Goal: Task Accomplishment & Management: Manage account settings

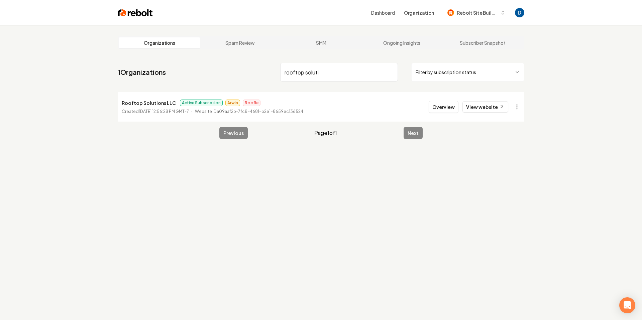
click at [159, 103] on p "Rooftop Solutions LLC" at bounding box center [149, 103] width 54 height 8
click at [160, 103] on p "Rooftop Solutions LLC" at bounding box center [149, 103] width 54 height 8
copy p "Rooftop Solutions LLC"
click at [478, 104] on link "View website" at bounding box center [485, 106] width 46 height 11
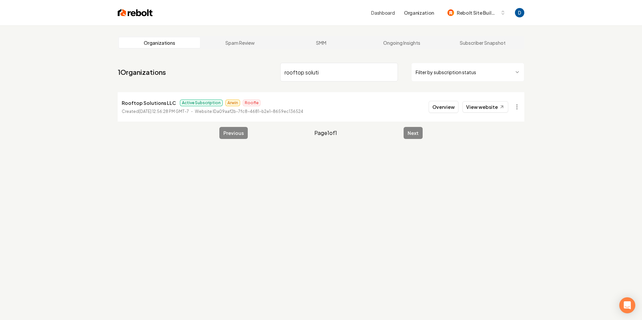
click at [326, 74] on input "rooftop soluti" at bounding box center [339, 72] width 118 height 19
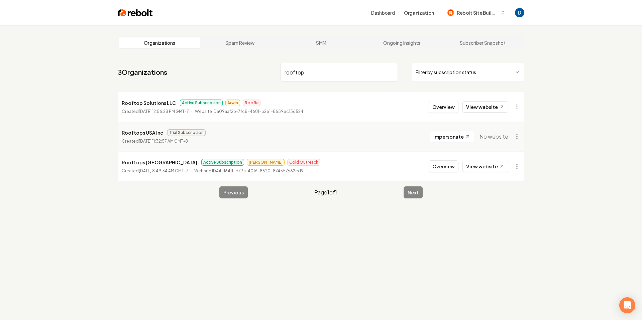
drag, startPoint x: 148, startPoint y: 163, endPoint x: 152, endPoint y: 164, distance: 3.7
click at [149, 163] on p "Rooftops USA" at bounding box center [160, 162] width 76 height 8
click at [488, 162] on link "View website" at bounding box center [485, 166] width 46 height 11
click at [317, 68] on input "rooftop" at bounding box center [339, 72] width 118 height 19
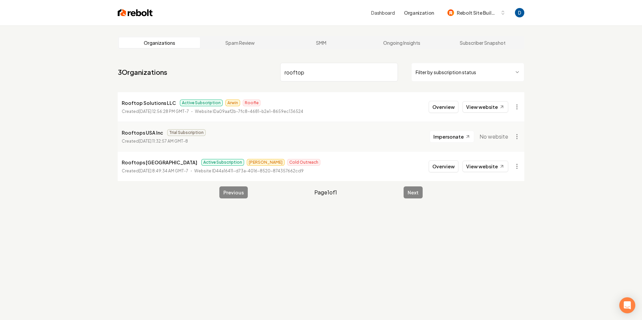
click at [317, 68] on input "rooftop" at bounding box center [339, 72] width 118 height 19
paste input "Roooftop Solutions DFW"
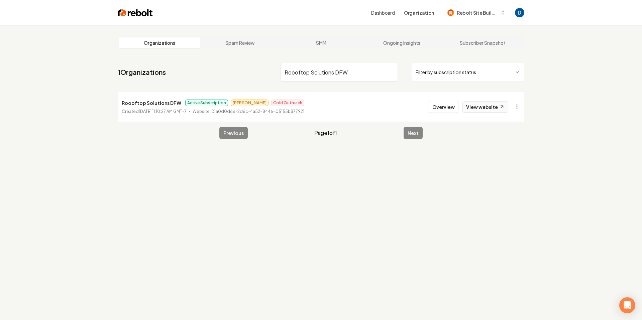
click at [490, 109] on link "View website" at bounding box center [485, 106] width 46 height 11
click at [355, 78] on input "Roooftop Solutions DFW" at bounding box center [339, 72] width 118 height 19
paste input "Aim to Tame"
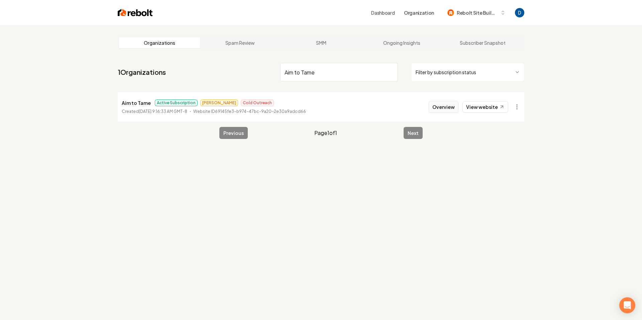
type input "Aim to Tame"
click at [448, 111] on button "Overview" at bounding box center [444, 107] width 30 height 12
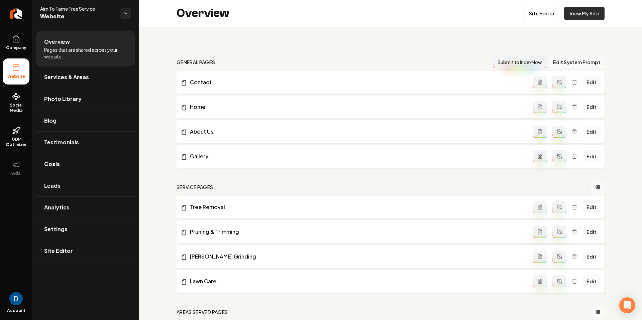
click at [570, 16] on link "View My Site" at bounding box center [584, 13] width 40 height 13
click at [16, 132] on icon at bounding box center [16, 132] width 1 height 2
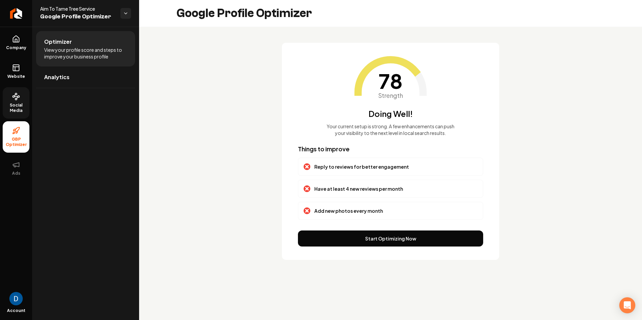
click at [10, 113] on span "Social Media" at bounding box center [16, 108] width 27 height 11
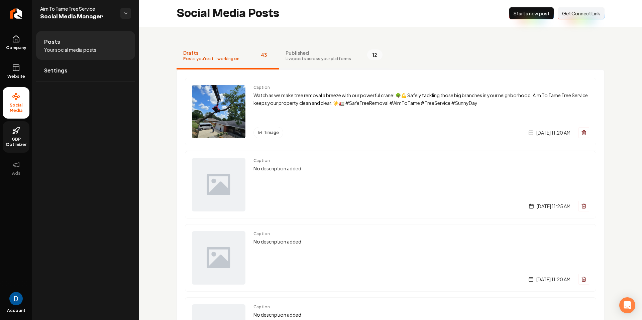
click at [309, 54] on span "Published" at bounding box center [319, 52] width 66 height 7
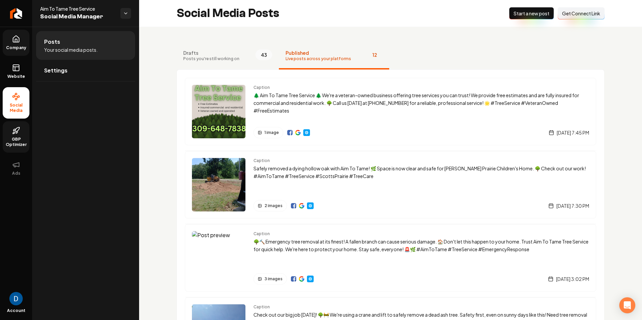
click at [12, 43] on link "Company" at bounding box center [16, 43] width 27 height 26
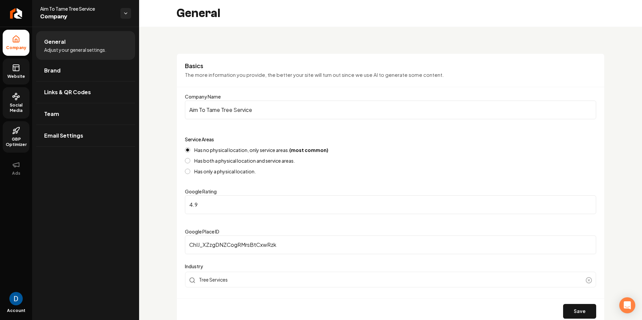
click at [21, 72] on link "Website" at bounding box center [16, 72] width 27 height 26
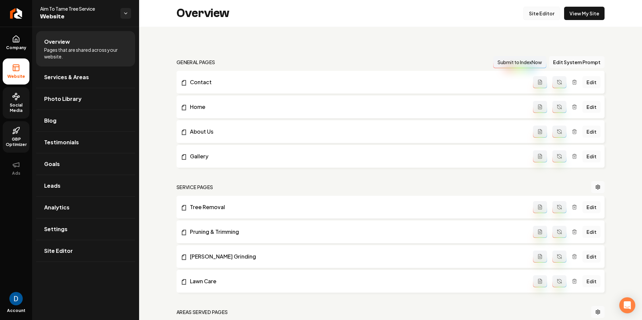
click at [555, 16] on link "Site Editor" at bounding box center [541, 13] width 37 height 13
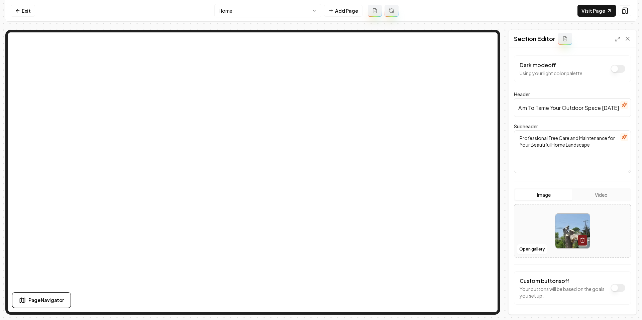
click at [569, 110] on input "Aim To Tame Your Outdoor Space Today!" at bounding box center [572, 107] width 117 height 19
paste input "Tree Service & Tree Removal in Peoria, IL & Surrounding Areas"
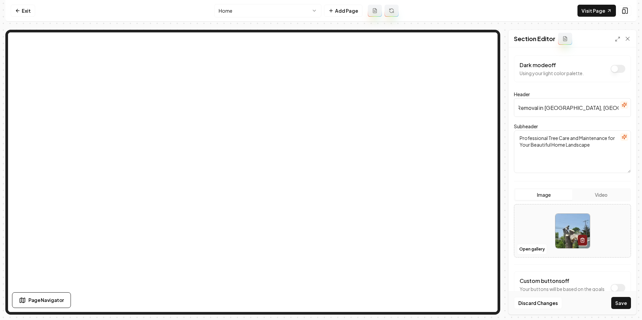
type input "Tree Service & Tree Removal in Peoria, IL & Surrounding Areas"
click at [552, 143] on textarea "Professional Tree Care and Maintenance for Your Beautiful Home Landscape" at bounding box center [572, 151] width 117 height 43
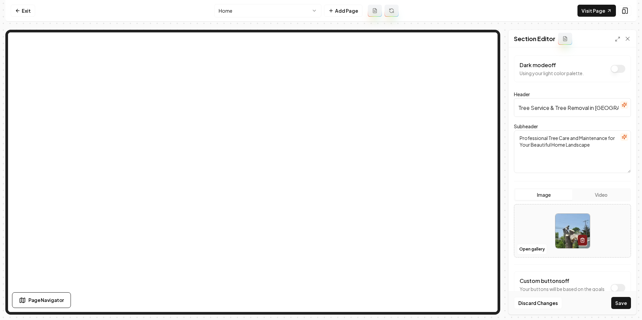
paste textarea "Expert tree trimming, removal, and maintenance to keep your home landscape safe…"
type textarea "Expert tree trimming, removal, and maintenance to keep your home landscape safe…"
click at [622, 302] on button "Save" at bounding box center [621, 303] width 20 height 12
click at [31, 12] on link "Exit" at bounding box center [23, 11] width 24 height 12
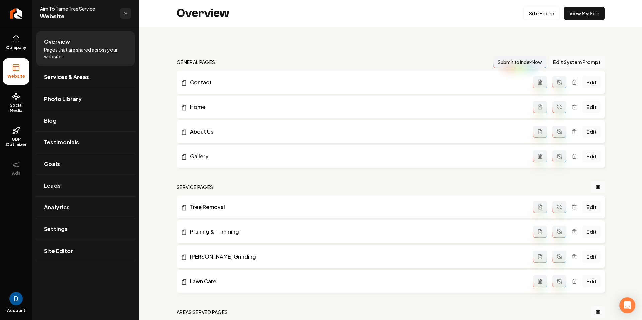
click at [49, 10] on span "Aim To Tame Tree Service" at bounding box center [77, 8] width 75 height 7
copy span "Aim To Tame Tree Service"
click at [19, 14] on icon "Return to dashboard" at bounding box center [16, 13] width 11 height 11
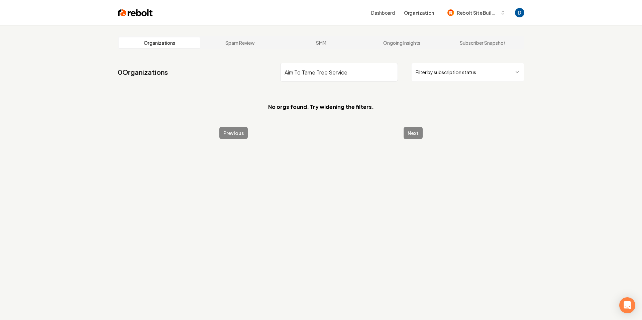
click at [294, 73] on input "Aim To Tame Tree Service" at bounding box center [339, 72] width 118 height 19
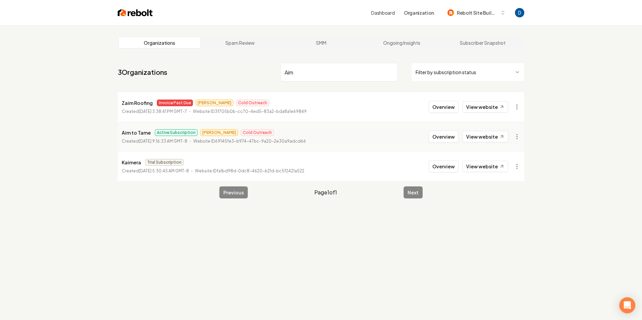
type input "Aim"
click at [131, 130] on p "Aim to Tame" at bounding box center [136, 133] width 29 height 8
copy p "Aim to Tame"
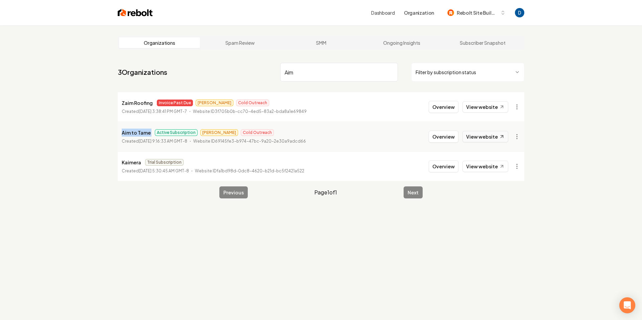
click at [501, 136] on icon at bounding box center [502, 137] width 6 height 6
click at [519, 138] on html "Dashboard Organization Rebolt Site Builder Organizations Spam Review SMM Ongoin…" at bounding box center [321, 160] width 642 height 320
click at [502, 194] on link "View in Stripe" at bounding box center [501, 194] width 42 height 11
click at [401, 41] on link "Ongoing Insights" at bounding box center [401, 42] width 81 height 11
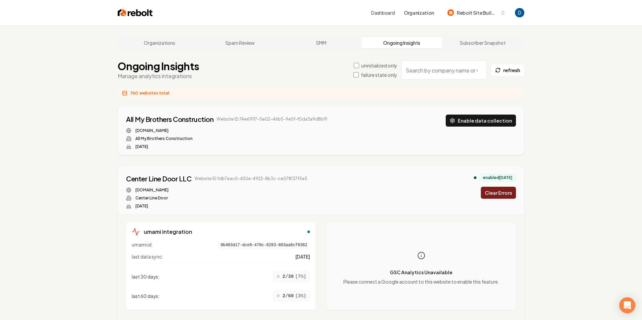
click at [422, 72] on input "search" at bounding box center [444, 70] width 86 height 19
paste input "Aim to Tame"
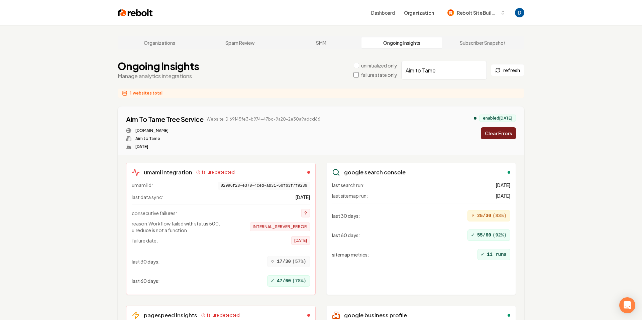
type input "Aim to Tame"
click at [491, 133] on button "Clear Errors" at bounding box center [498, 133] width 35 height 12
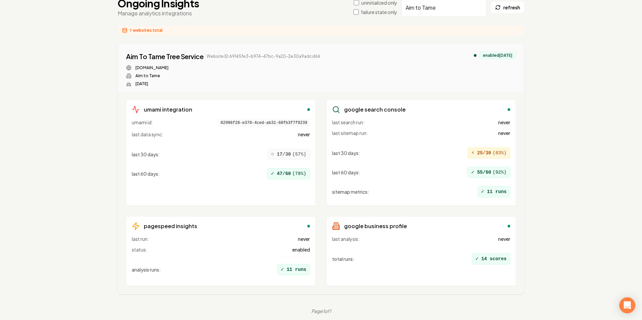
scroll to position [63, 0]
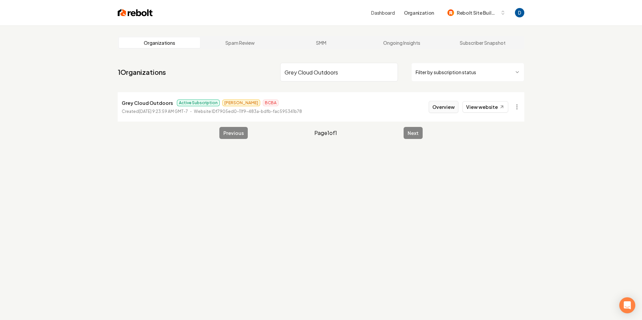
type input "Grey Cloud Outdoors"
click at [450, 105] on button "Overview" at bounding box center [444, 107] width 30 height 12
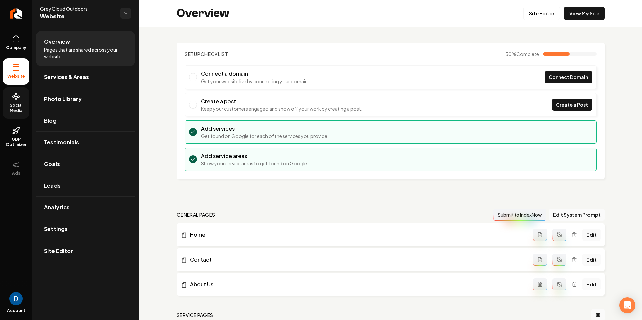
click at [22, 106] on span "Social Media" at bounding box center [16, 108] width 27 height 11
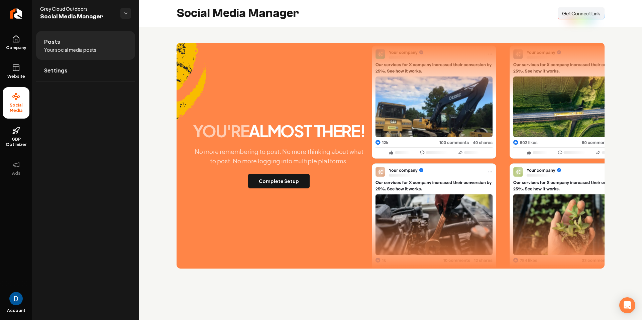
click at [577, 14] on span "Get Connect Link" at bounding box center [581, 13] width 38 height 7
click at [21, 43] on link "Company" at bounding box center [16, 43] width 27 height 26
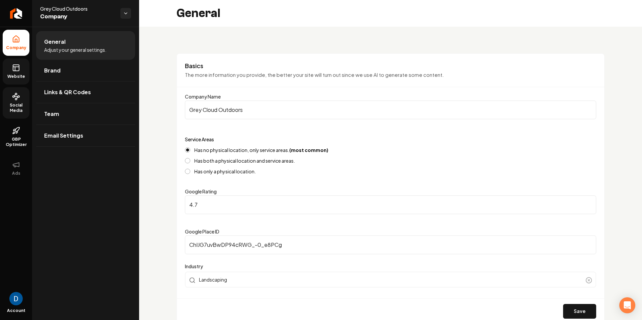
click at [28, 75] on link "Website" at bounding box center [16, 72] width 27 height 26
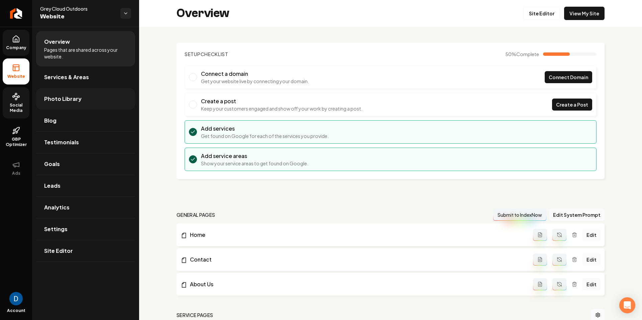
click at [85, 109] on link "Photo Library" at bounding box center [85, 98] width 99 height 21
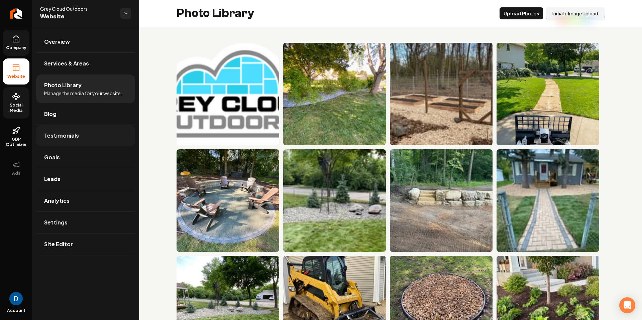
click at [82, 125] on link "Testimonials" at bounding box center [85, 135] width 99 height 21
click at [74, 149] on link "Goals" at bounding box center [85, 157] width 99 height 21
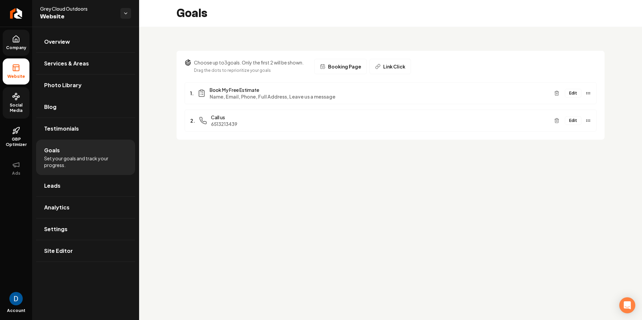
click at [18, 48] on span "Company" at bounding box center [16, 47] width 26 height 5
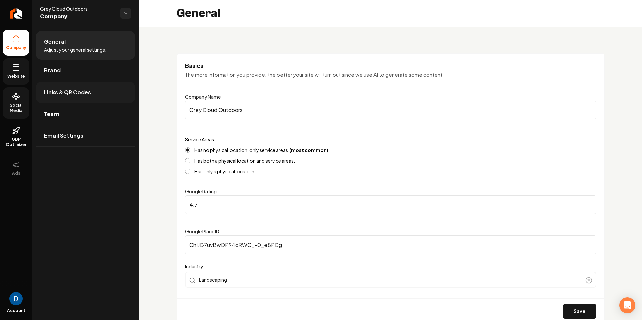
click at [100, 91] on link "Links & QR Codes" at bounding box center [85, 92] width 99 height 21
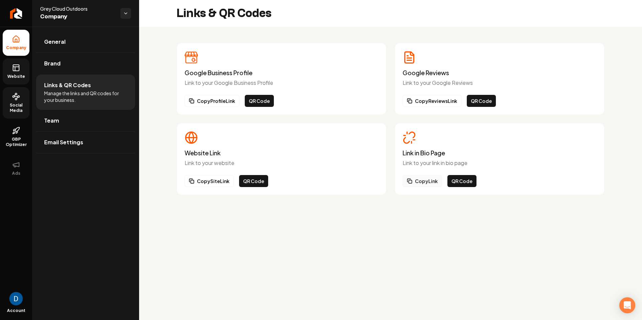
click at [432, 184] on button "Copy Link" at bounding box center [422, 181] width 39 height 12
click at [18, 66] on icon at bounding box center [16, 68] width 8 height 8
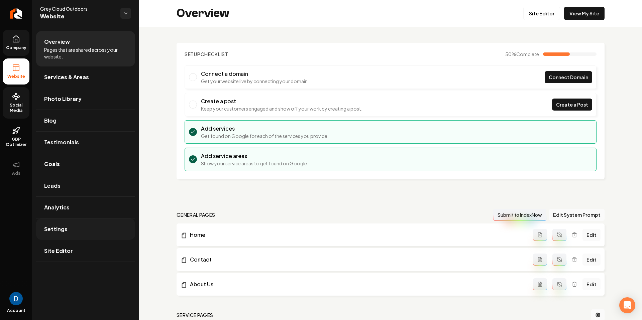
click at [94, 227] on link "Settings" at bounding box center [85, 229] width 99 height 21
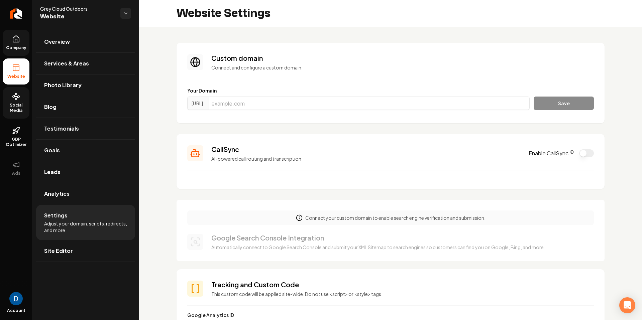
click at [569, 150] on label "Enable CallSync" at bounding box center [551, 153] width 45 height 8
click at [579, 150] on button "Enable CallSync" at bounding box center [586, 153] width 15 height 8
click at [570, 151] on icon "CallSync Info" at bounding box center [572, 152] width 4 height 4
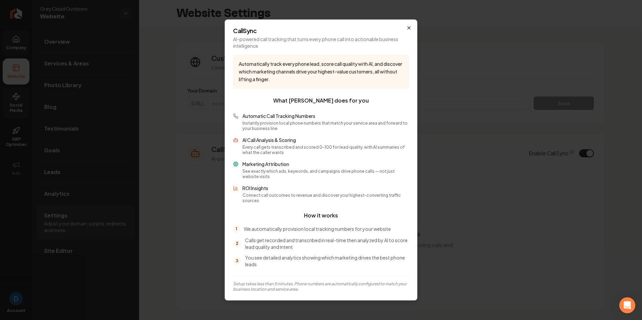
click at [406, 28] on icon "button" at bounding box center [408, 27] width 5 height 5
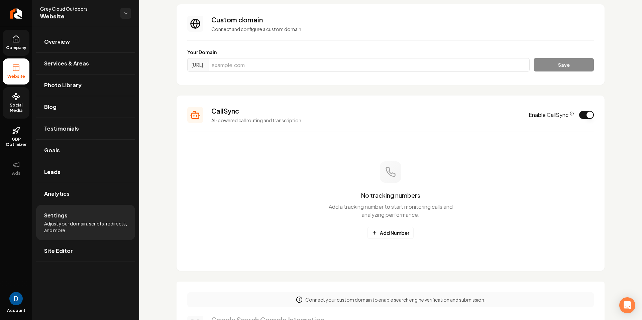
scroll to position [40, 0]
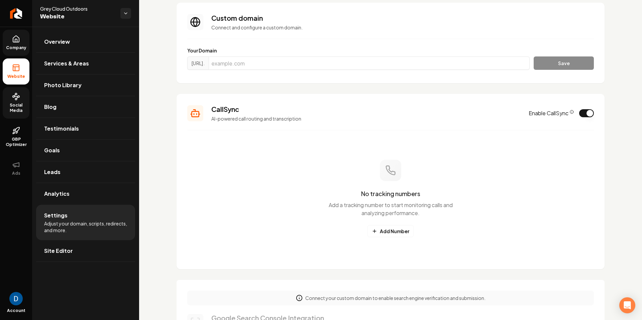
click at [572, 117] on div "CallSync AI-powered call routing and transcription Enable CallSync" at bounding box center [390, 113] width 407 height 17
click at [580, 114] on button "Enable CallSync" at bounding box center [586, 113] width 15 height 8
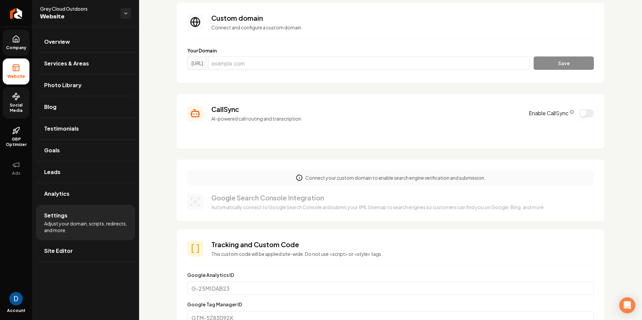
scroll to position [0, 0]
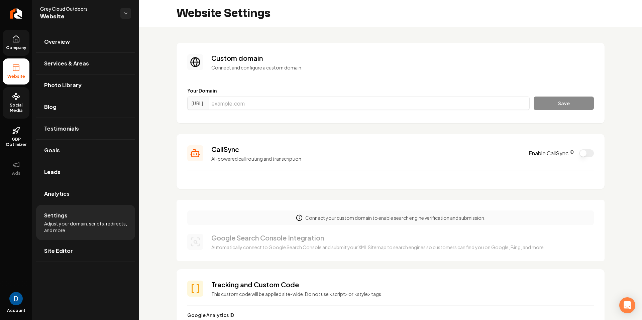
click at [6, 44] on link "Company" at bounding box center [16, 43] width 27 height 26
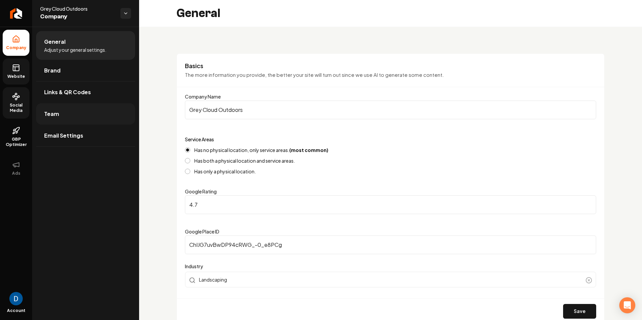
click at [84, 114] on link "Team" at bounding box center [85, 113] width 99 height 21
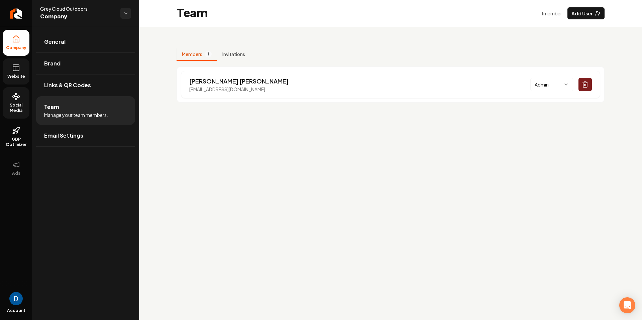
click at [17, 67] on icon at bounding box center [16, 68] width 8 height 8
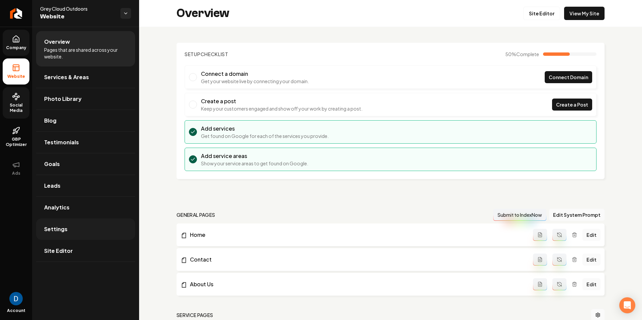
click at [70, 232] on link "Settings" at bounding box center [85, 229] width 99 height 21
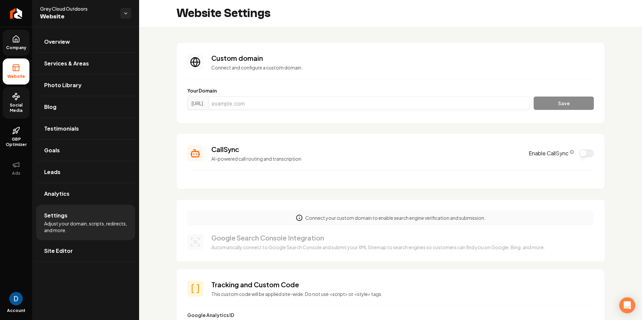
click at [18, 106] on span "Social Media" at bounding box center [16, 108] width 27 height 11
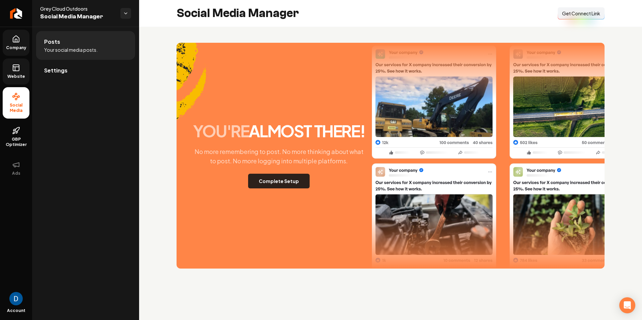
click at [283, 181] on button "Complete Setup" at bounding box center [279, 181] width 62 height 15
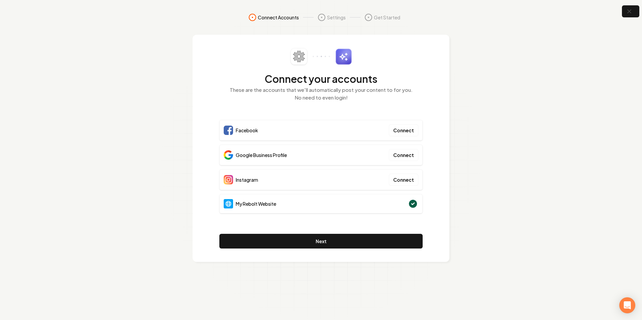
click at [607, 12] on section "Connect Accounts Settings Get Started Connect your accounts These are the accou…" at bounding box center [321, 160] width 642 height 320
click at [639, 6] on button "button" at bounding box center [631, 11] width 22 height 15
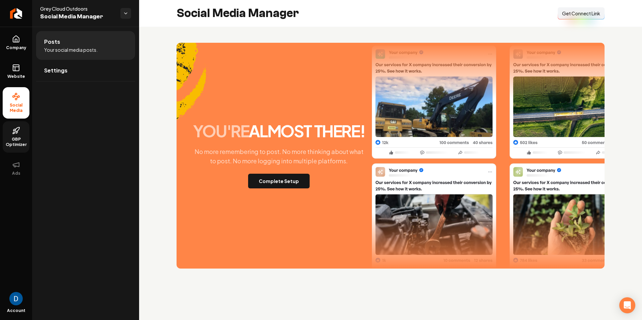
click at [17, 140] on span "GBP Optimizer" at bounding box center [16, 142] width 27 height 11
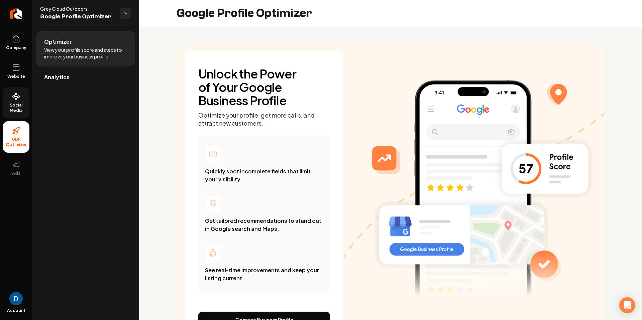
click at [19, 98] on icon at bounding box center [16, 97] width 8 height 8
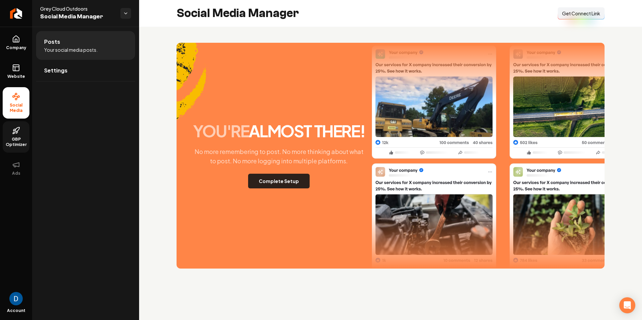
click at [288, 178] on button "Complete Setup" at bounding box center [279, 181] width 62 height 15
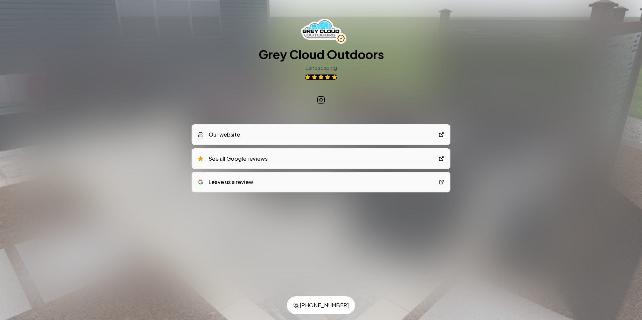
click at [304, 181] on link "Leave us a review" at bounding box center [321, 182] width 257 height 19
click at [268, 51] on h1 "Grey Cloud Outdoors" at bounding box center [320, 54] width 125 height 13
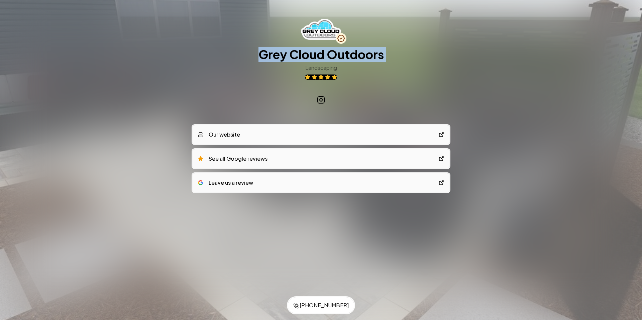
click at [268, 51] on h1 "Grey Cloud Outdoors" at bounding box center [320, 54] width 125 height 13
copy h1 "Grey Cloud Outdoors"
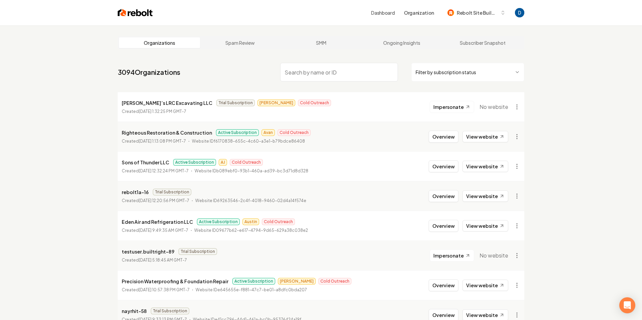
paste input "Grey Cloud Outdoors"
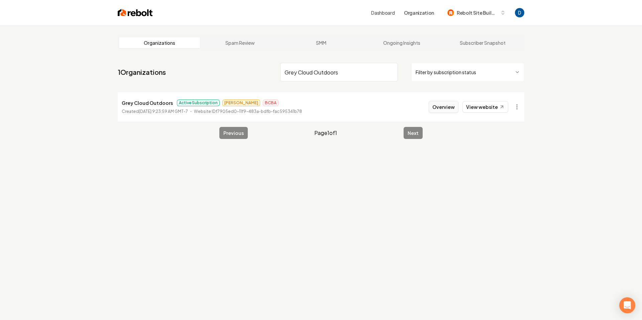
type input "Grey Cloud Outdoors"
click at [441, 105] on button "Overview" at bounding box center [444, 107] width 30 height 12
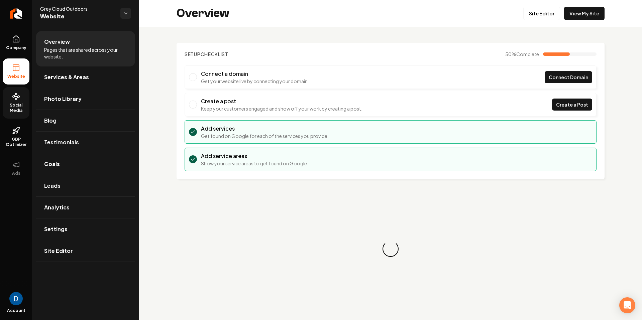
click at [22, 107] on span "Social Media" at bounding box center [16, 108] width 27 height 11
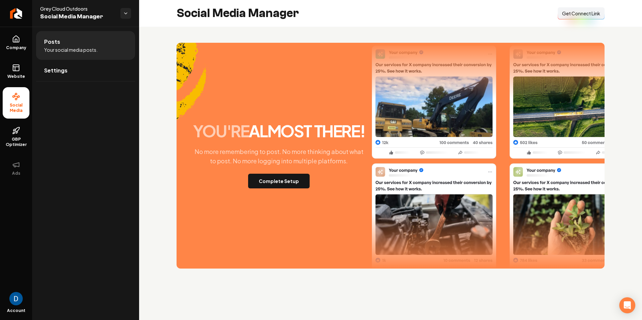
click at [589, 12] on span "Get Connect Link" at bounding box center [581, 13] width 38 height 7
